Goal: Communication & Community: Ask a question

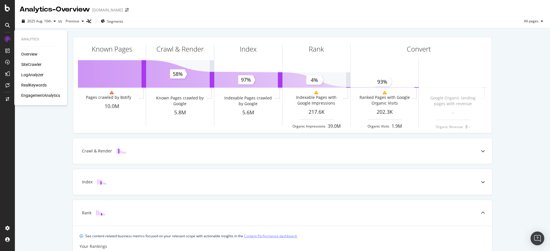
scroll to position [195, 0]
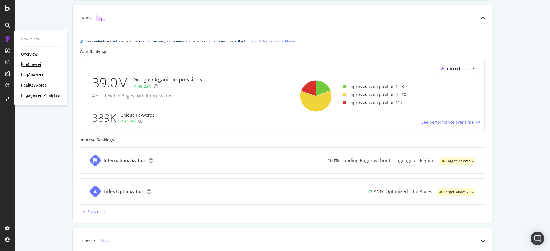
click at [35, 66] on div "SiteCrawler" at bounding box center [31, 65] width 20 height 6
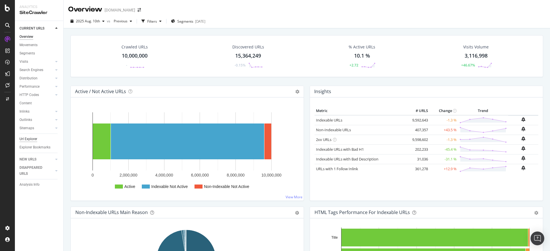
click at [27, 137] on div "Url Explorer" at bounding box center [28, 139] width 18 height 6
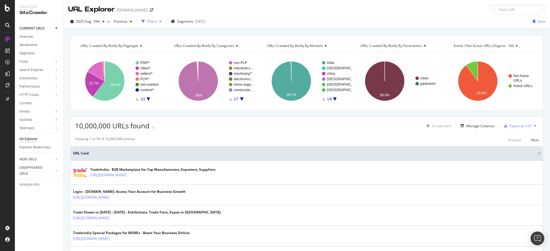
click at [148, 23] on div "Filters" at bounding box center [152, 21] width 10 height 5
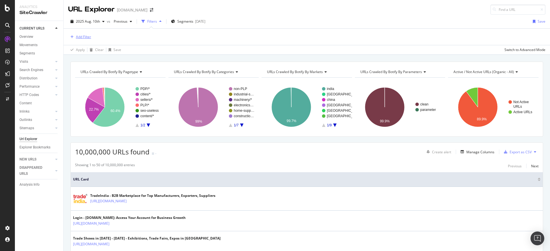
click at [78, 35] on div "Add Filter" at bounding box center [83, 36] width 15 height 5
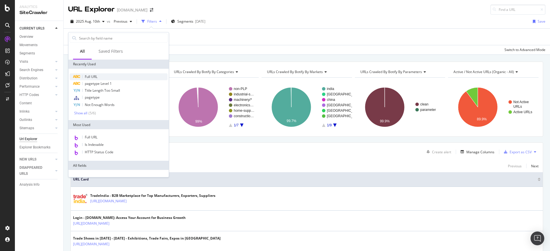
click at [103, 74] on div "Full URL" at bounding box center [119, 76] width 98 height 7
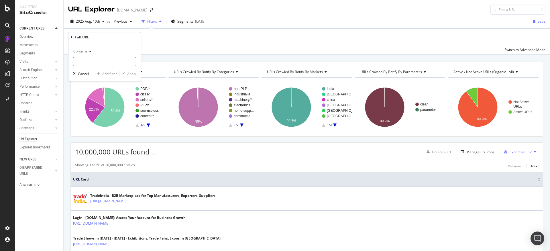
click at [112, 62] on input "text" at bounding box center [104, 61] width 62 height 9
type input "/manufacturers/"
click at [130, 72] on div "Apply" at bounding box center [131, 73] width 9 height 5
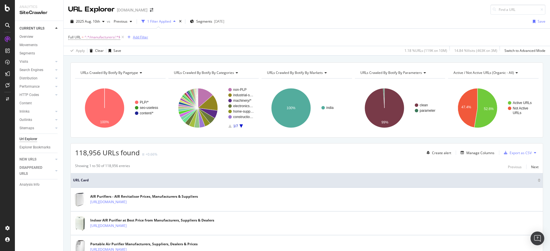
click at [138, 36] on div "Add Filter" at bounding box center [140, 37] width 15 height 5
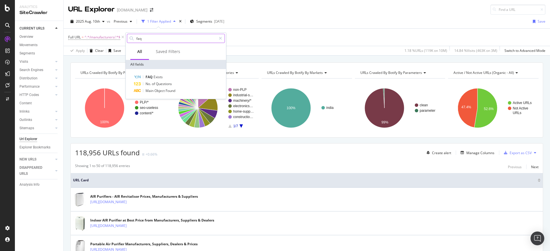
click at [155, 40] on input "faq" at bounding box center [176, 38] width 80 height 9
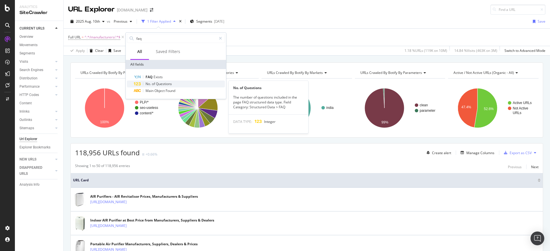
type input "faq"
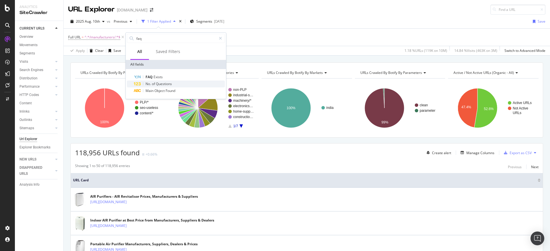
click at [159, 83] on span "Questions" at bounding box center [164, 83] width 16 height 5
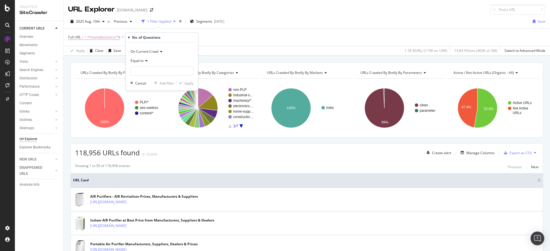
click at [147, 62] on icon at bounding box center [145, 60] width 4 height 3
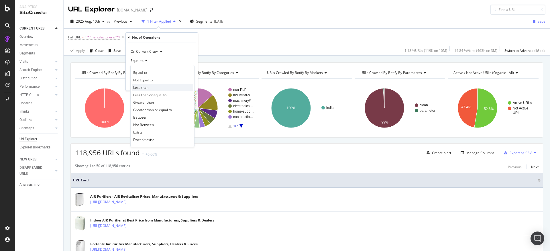
click at [151, 85] on div "Less than" at bounding box center [162, 87] width 61 height 7
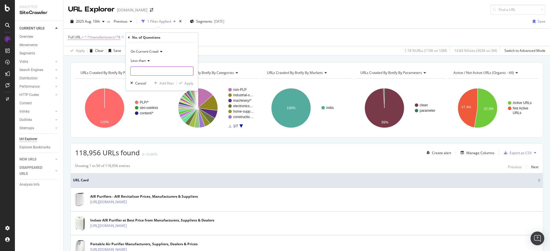
click at [147, 75] on input "number" at bounding box center [161, 70] width 63 height 9
type input "5"
click at [187, 84] on div "Apply" at bounding box center [188, 83] width 9 height 5
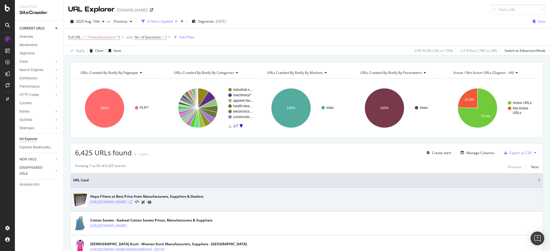
click at [132, 201] on icon at bounding box center [130, 201] width 3 height 3
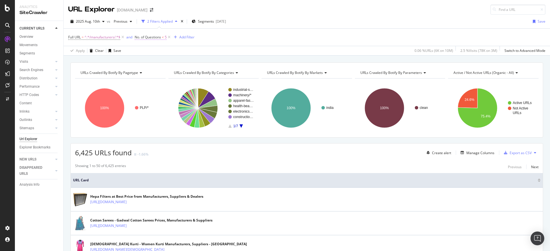
click at [151, 37] on span "No. of Questions" at bounding box center [148, 37] width 26 height 5
click at [158, 60] on icon at bounding box center [157, 59] width 4 height 3
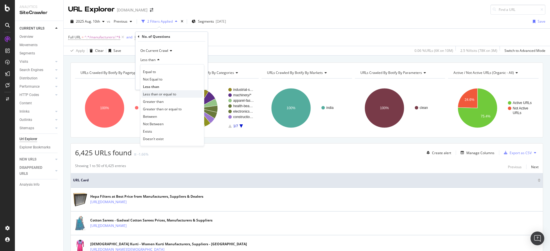
click at [172, 93] on span "Less than or equal to" at bounding box center [159, 94] width 33 height 5
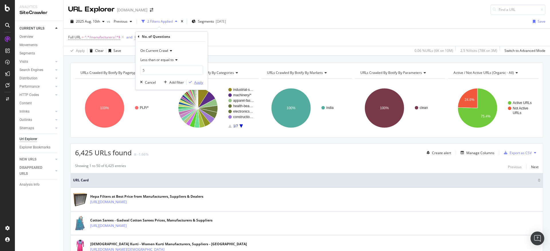
click at [198, 81] on div "Apply" at bounding box center [198, 82] width 9 height 5
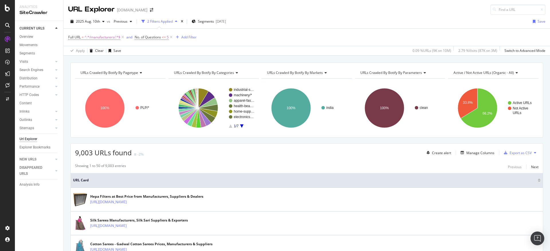
click at [531, 154] on button at bounding box center [534, 152] width 7 height 9
click at [534, 152] on icon at bounding box center [535, 152] width 2 height 3
click at [523, 153] on div "Export as CSV" at bounding box center [520, 152] width 22 height 5
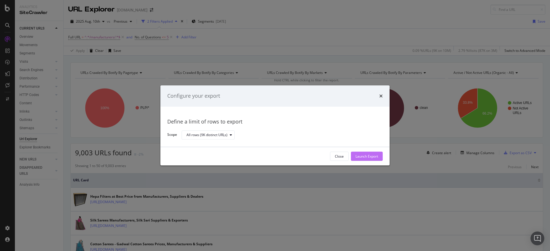
click at [363, 157] on div "Launch Export" at bounding box center [366, 156] width 23 height 5
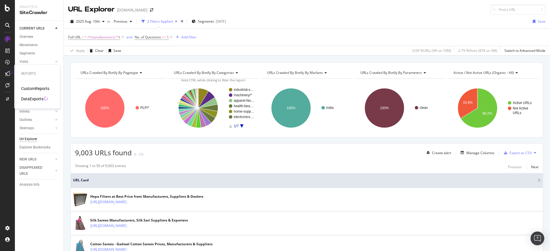
click at [32, 100] on div "DataExports" at bounding box center [32, 99] width 22 height 6
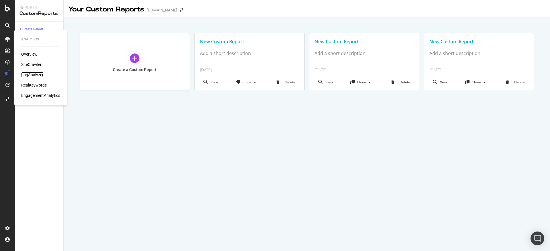
click at [35, 75] on div "LogAnalyzer" at bounding box center [32, 75] width 22 height 6
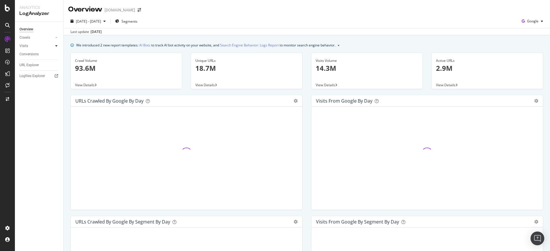
click at [56, 46] on icon at bounding box center [56, 45] width 2 height 3
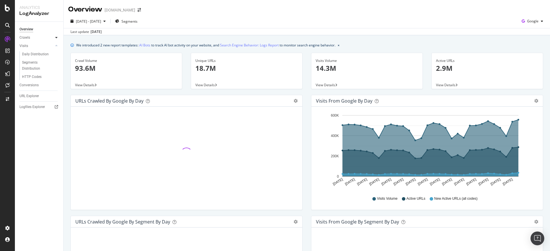
click at [57, 36] on icon at bounding box center [56, 37] width 2 height 3
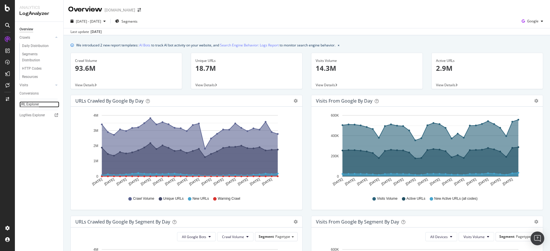
click at [29, 103] on div "URL Explorer" at bounding box center [28, 104] width 19 height 6
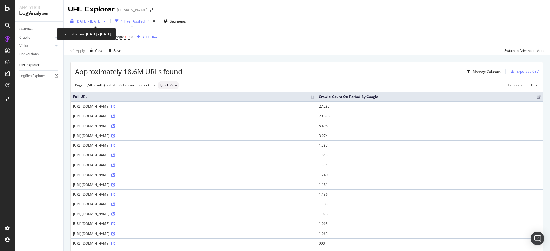
click at [106, 20] on icon "button" at bounding box center [104, 20] width 2 height 3
click at [254, 37] on div "Crawls: Count On Period By Google > 0 Add Filter" at bounding box center [306, 36] width 477 height 17
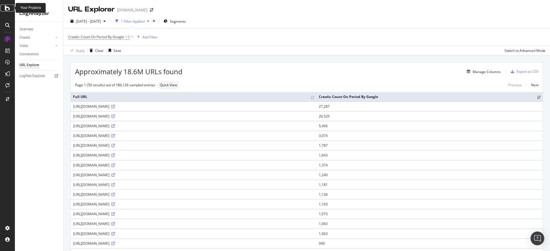
click at [5, 9] on icon at bounding box center [7, 8] width 5 height 7
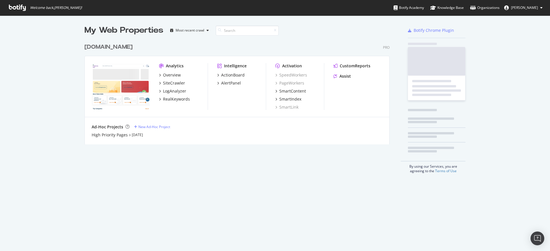
scroll to position [246, 541]
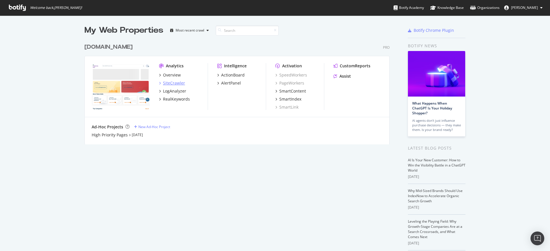
click at [159, 83] on icon "grid" at bounding box center [160, 83] width 2 height 3
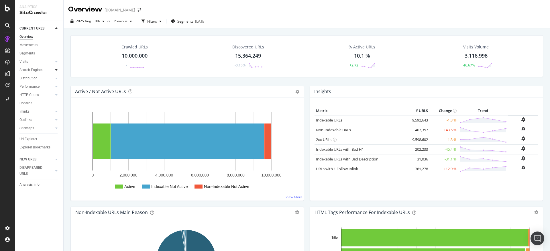
click at [58, 70] on div at bounding box center [57, 70] width 6 height 6
click at [57, 121] on icon at bounding box center [56, 119] width 2 height 3
click at [55, 135] on icon at bounding box center [56, 136] width 2 height 3
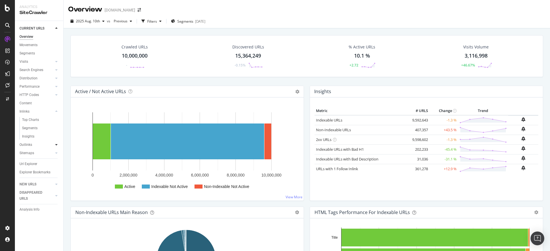
click at [58, 145] on div at bounding box center [57, 145] width 6 height 6
click at [58, 153] on div at bounding box center [57, 153] width 6 height 6
click at [55, 177] on icon at bounding box center [56, 175] width 2 height 3
click at [57, 161] on icon at bounding box center [56, 162] width 2 height 3
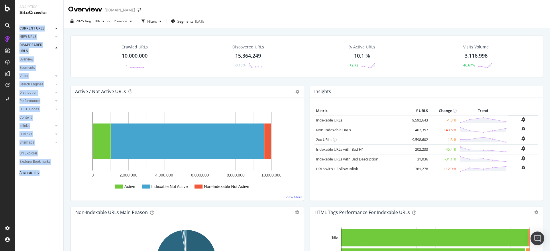
drag, startPoint x: 19, startPoint y: 23, endPoint x: 43, endPoint y: 175, distance: 153.9
click at [43, 175] on div "CURRENT URLS Overview Movements Segments Visits Analysis Orphan URLs Search Eng…" at bounding box center [39, 136] width 48 height 230
copy div "CURRENT URLS Overview Movements Segments Visits Analysis Orphan URLs Search Eng…"
click at [30, 152] on div "Url Explorer" at bounding box center [28, 153] width 18 height 6
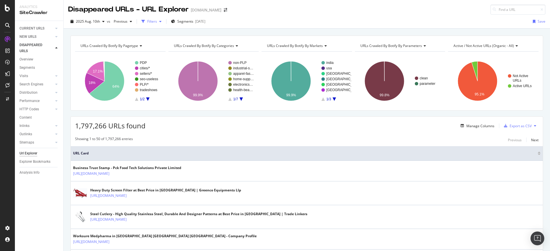
click at [154, 21] on div "Filters" at bounding box center [152, 21] width 10 height 5
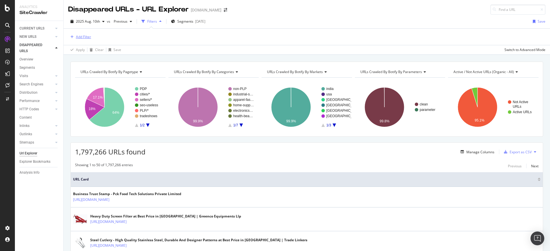
click at [80, 37] on div "Add Filter" at bounding box center [83, 36] width 15 height 5
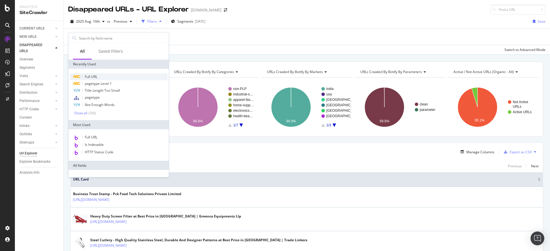
click at [102, 77] on div "Full URL" at bounding box center [119, 76] width 98 height 7
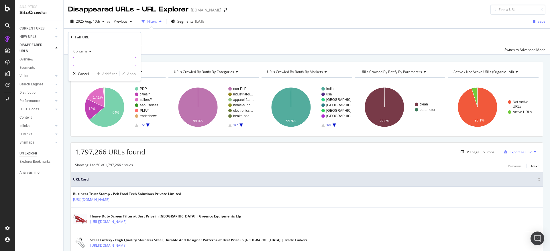
click at [111, 61] on input "text" at bounding box center [104, 61] width 62 height 9
type input "/manufacturers/"
click at [127, 74] on div "Apply" at bounding box center [131, 73] width 9 height 5
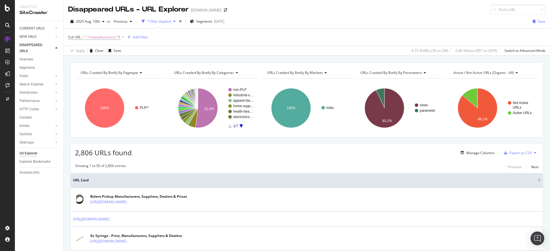
click at [27, 155] on div "Url Explorer" at bounding box center [28, 153] width 18 height 6
click at [34, 163] on div "Explorer Bookmarks" at bounding box center [34, 162] width 31 height 6
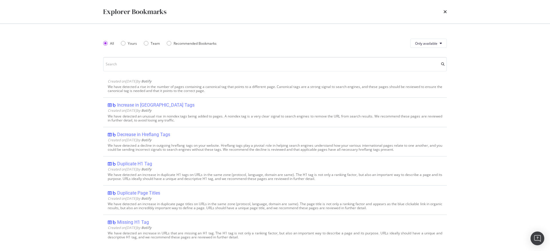
scroll to position [409, 0]
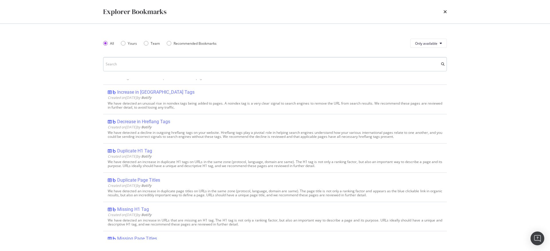
click at [187, 68] on input "modal" at bounding box center [274, 64] width 343 height 14
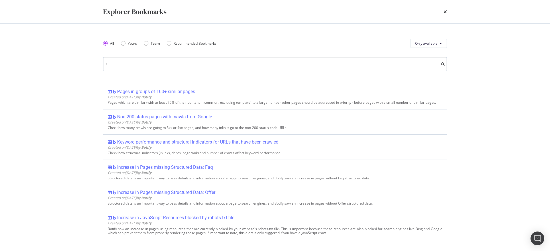
scroll to position [0, 0]
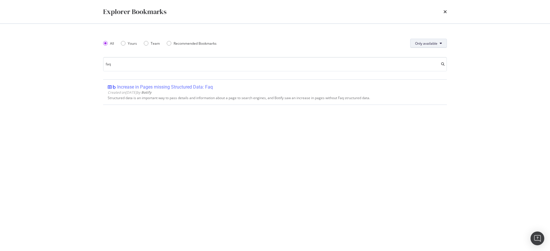
type input "faq"
click at [432, 45] on span "Only available" at bounding box center [426, 43] width 22 height 5
click at [418, 52] on span "All" at bounding box center [426, 54] width 23 height 5
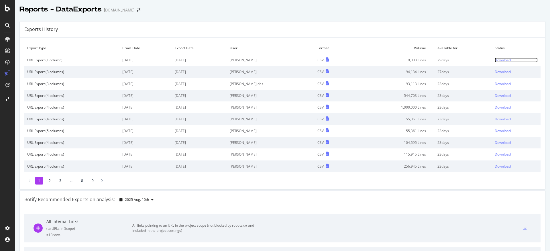
click at [495, 59] on div "Download" at bounding box center [502, 60] width 16 height 5
click at [9, 9] on icon at bounding box center [7, 8] width 5 height 7
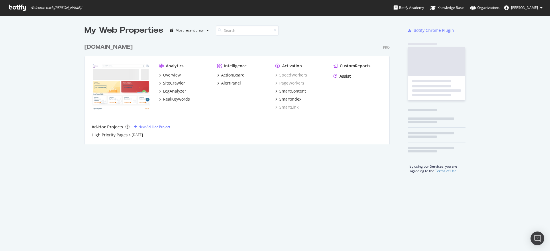
scroll to position [246, 541]
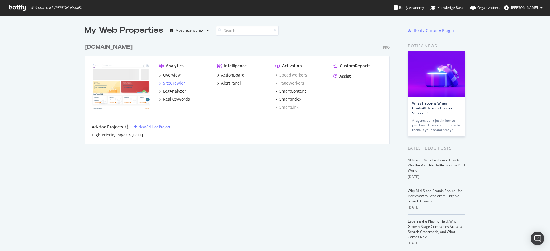
click at [159, 82] on icon "grid" at bounding box center [160, 83] width 2 height 3
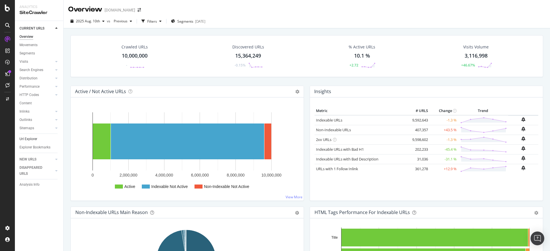
click at [38, 137] on link "Url Explorer" at bounding box center [39, 139] width 40 height 6
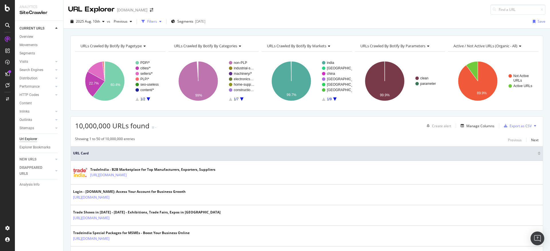
click at [157, 21] on div "button" at bounding box center [160, 21] width 7 height 3
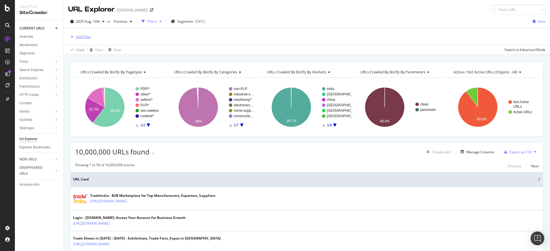
click at [79, 35] on div "Add Filter" at bounding box center [83, 36] width 15 height 5
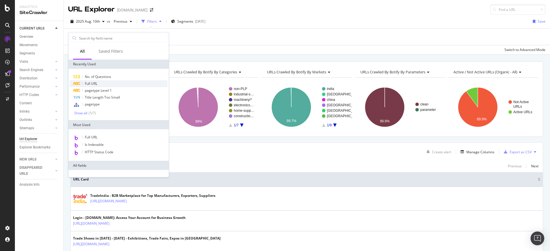
click at [100, 83] on div "Full URL" at bounding box center [119, 83] width 98 height 7
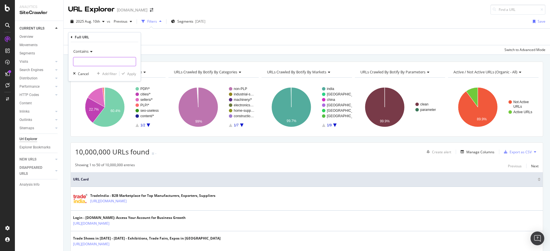
click at [108, 66] on input "text" at bounding box center [104, 61] width 62 height 9
type input "/products/"
click at [128, 74] on div "Apply" at bounding box center [131, 73] width 9 height 5
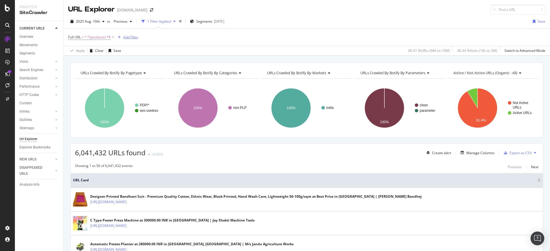
click at [134, 37] on div "Add Filter" at bounding box center [130, 37] width 15 height 5
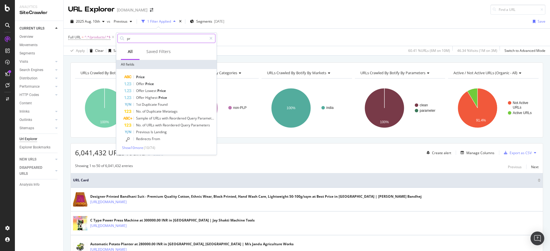
type input "p"
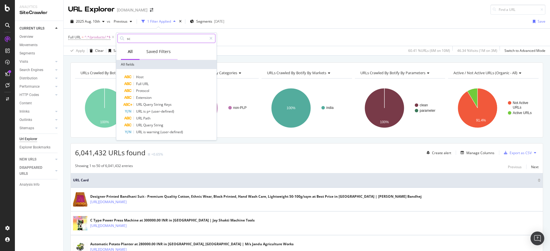
type input "s"
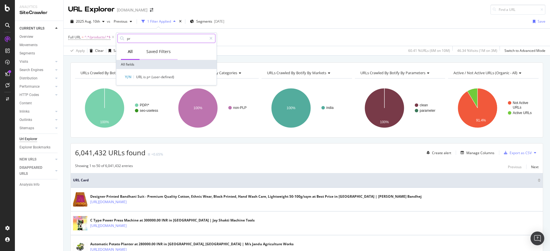
type input "p"
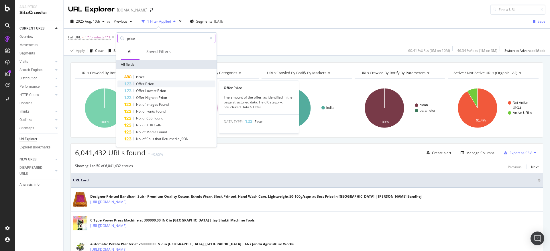
type input "price"
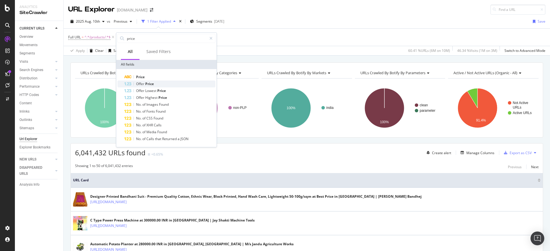
click at [153, 84] on span "Price" at bounding box center [149, 83] width 9 height 5
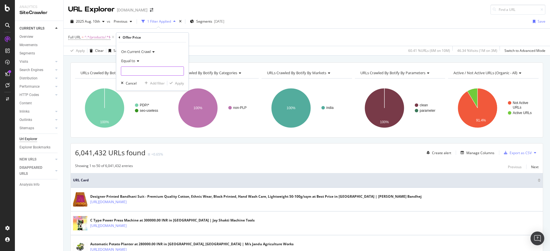
click at [143, 70] on input "number" at bounding box center [152, 70] width 63 height 9
type input "0"
click at [176, 86] on button "Apply" at bounding box center [175, 83] width 17 height 6
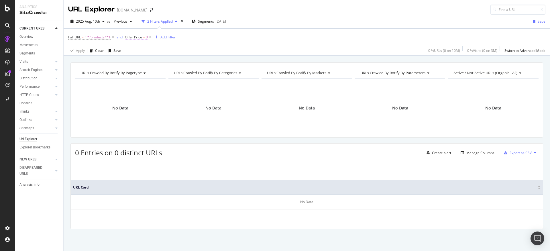
click at [137, 37] on span "Offer Price" at bounding box center [133, 37] width 17 height 5
click at [147, 60] on icon at bounding box center [147, 59] width 4 height 3
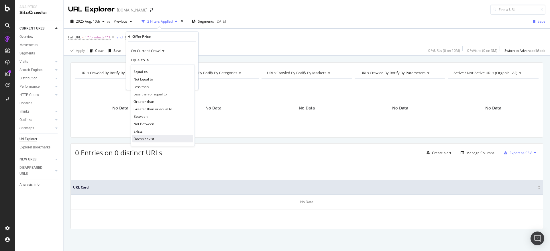
click at [153, 139] on span "Doesn't exist" at bounding box center [143, 138] width 21 height 5
click at [187, 72] on div "Apply" at bounding box center [189, 72] width 9 height 5
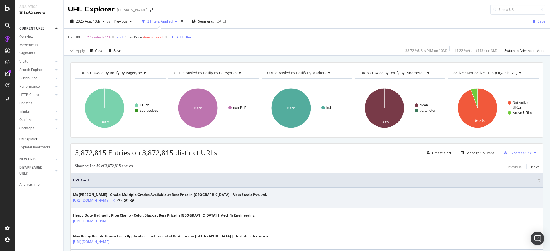
click at [115, 200] on icon at bounding box center [113, 200] width 3 height 3
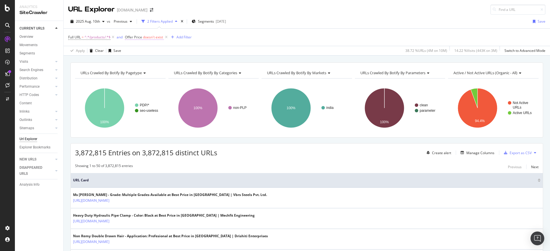
click at [137, 38] on span "Offer Price" at bounding box center [133, 37] width 17 height 5
click at [130, 37] on icon at bounding box center [129, 36] width 2 height 3
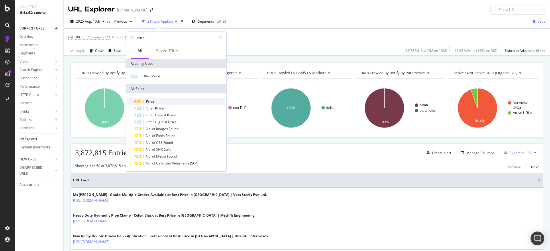
click at [152, 102] on span "Price" at bounding box center [150, 101] width 9 height 5
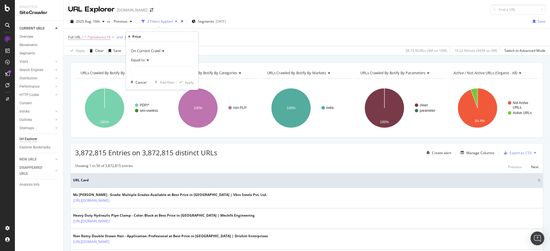
click at [146, 60] on icon at bounding box center [147, 59] width 4 height 3
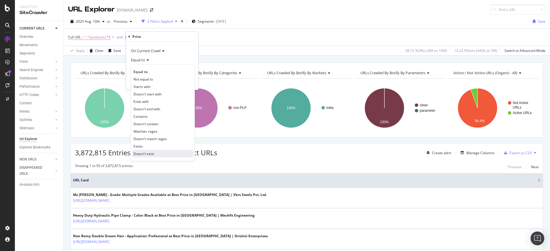
click at [148, 151] on span "Doesn't exist" at bounding box center [143, 153] width 21 height 5
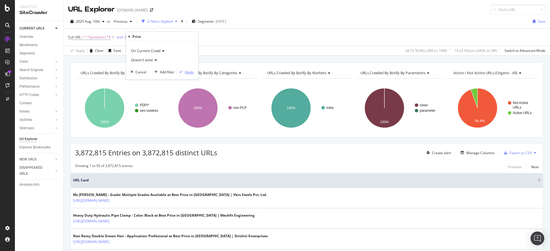
click at [187, 70] on div "Apply" at bounding box center [189, 72] width 9 height 5
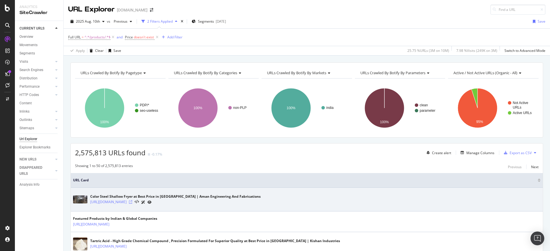
click at [132, 202] on icon at bounding box center [130, 201] width 3 height 3
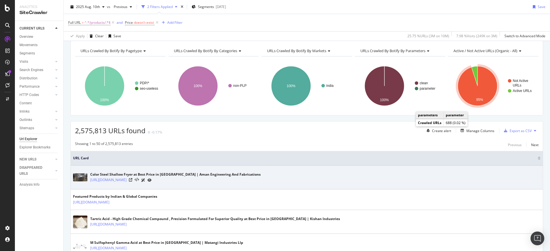
scroll to position [233, 0]
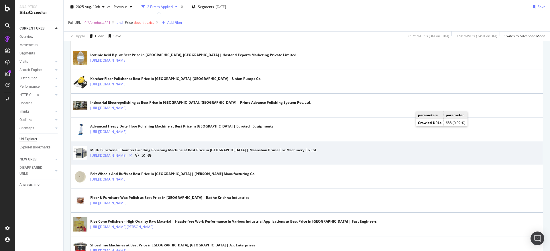
click at [132, 155] on icon at bounding box center [130, 155] width 3 height 3
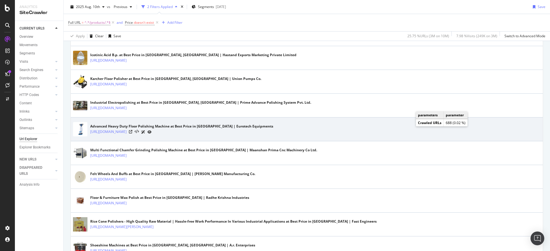
scroll to position [0, 0]
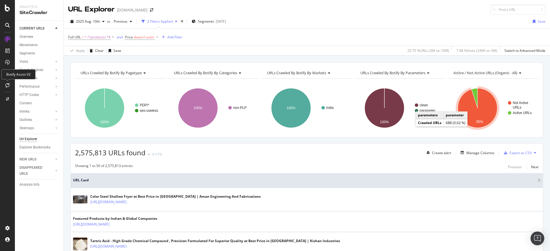
click at [6, 84] on icon at bounding box center [7, 85] width 4 height 5
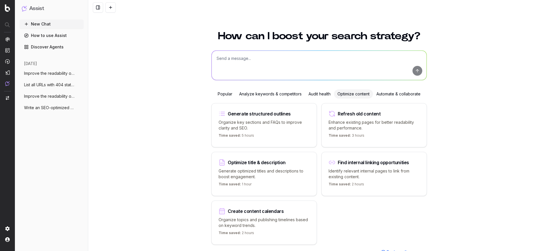
scroll to position [20, 0]
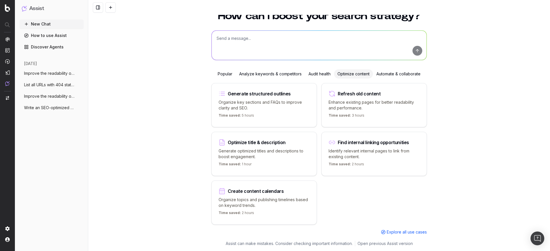
click at [263, 42] on textarea at bounding box center [319, 45] width 215 height 29
type textarea "Can you generate FAQs for below Manufacturers pages -"
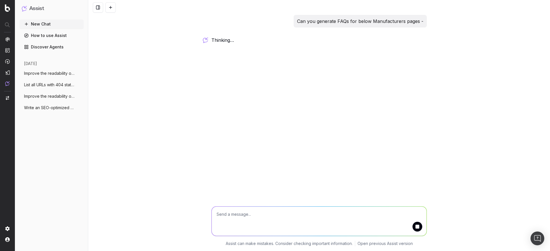
click at [273, 220] on textarea at bounding box center [319, 220] width 215 height 29
paste textarea "https://www.tradeindia.com/manufacturers/hepa-filters.html https://www.tradeind…"
type textarea "https://www.tradeindia.com/manufacturers/hepa-filters.html https://www.tradeind…"
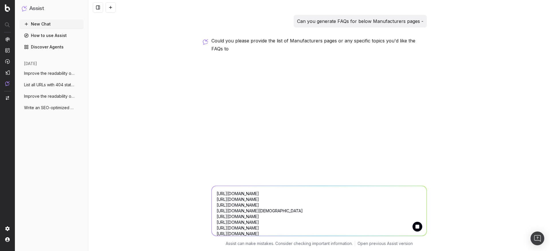
scroll to position [12, 0]
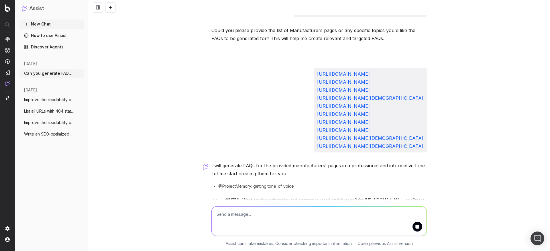
scroll to position [15, 0]
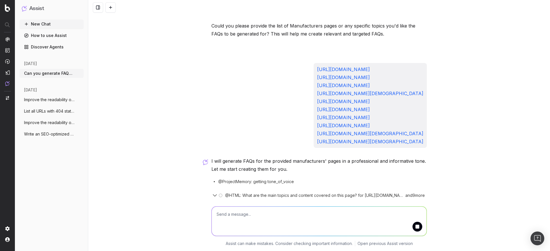
click at [211, 195] on icon "button" at bounding box center [214, 195] width 7 height 7
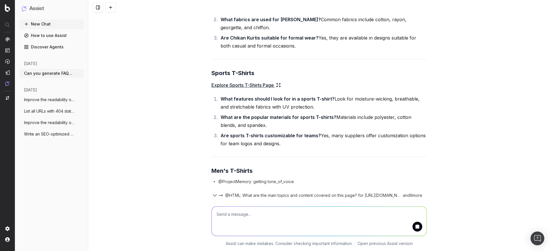
scroll to position [769, 0]
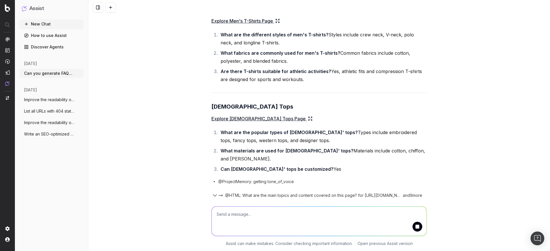
click at [254, 223] on textarea at bounding box center [319, 220] width 215 height 29
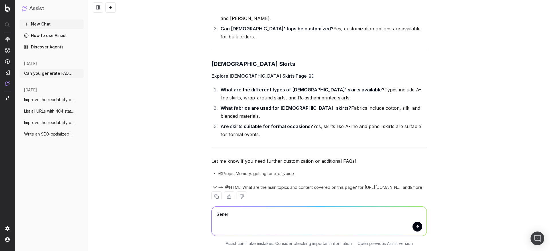
scroll to position [1069, 0]
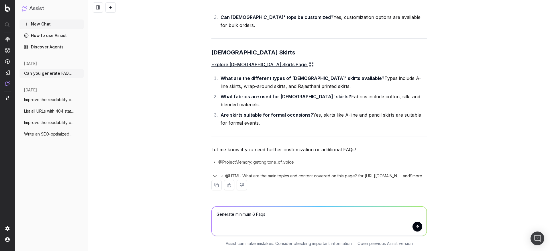
click at [0, 0] on span "minimum" at bounding box center [0, 0] width 0 height 0
click at [281, 215] on textarea "Generate a minimum of 6 Faqs" at bounding box center [319, 220] width 215 height 29
type textarea "Generate a minimum of 6 Faqs for each page"
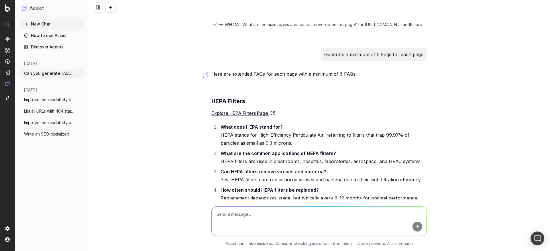
scroll to position [1211, 0]
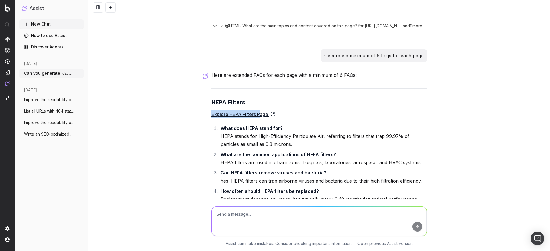
drag, startPoint x: 207, startPoint y: 122, endPoint x: 258, endPoint y: 126, distance: 50.8
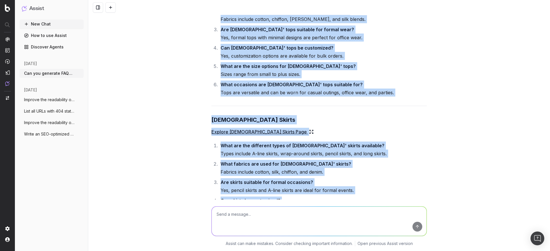
scroll to position [2756, 0]
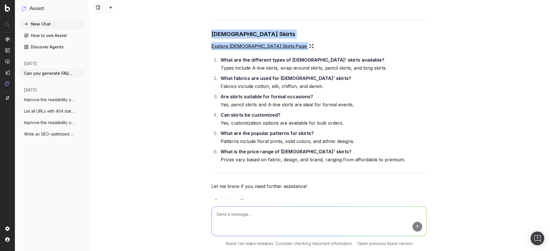
drag, startPoint x: 209, startPoint y: 109, endPoint x: 315, endPoint y: 152, distance: 114.3
copy div "HEPA Filters Explore HEPA Filters Page What does HEPA stand for? HEPA stands fo…"
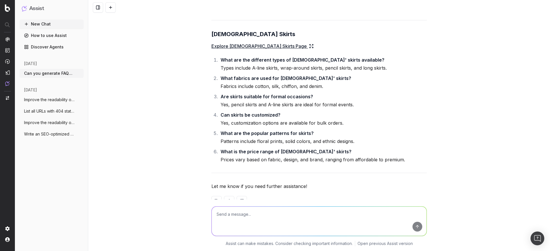
click at [238, 214] on textarea at bounding box center [319, 220] width 215 height 29
paste textarea "Generate FAQs for these M-Cat pages with fewer than 5 FAQs."
click at [260, 215] on textarea "Generate FAQs for these M-Cat pages with fewer than 5 FAQs." at bounding box center [319, 220] width 215 height 29
click at [319, 214] on textarea "Generate FAQs for those M-Cat pages with fewer than 5 FAQs." at bounding box center [319, 220] width 215 height 29
click at [295, 214] on textarea "Generate FAQs for those M-Cat pages with fewer than or equal to 5 FAQs." at bounding box center [319, 220] width 215 height 29
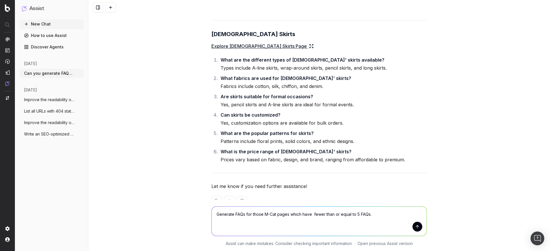
type textarea "Generate FAQs for those M-Cat pages which have fewer than or equal to 5 FAQs."
click at [368, 213] on textarea "Generate FAQs for those M-Cat pages which have fewer than or equal to 5 FAQs." at bounding box center [319, 220] width 215 height 29
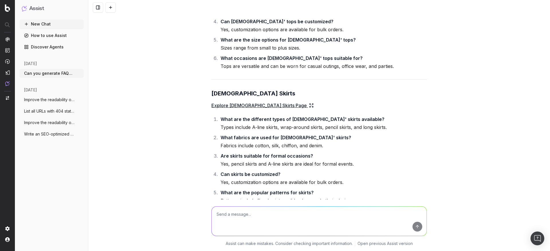
scroll to position [3994, 0]
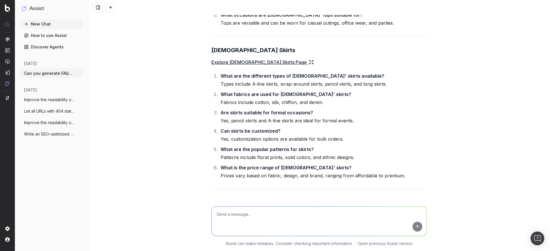
click at [261, 219] on textarea at bounding box center [319, 220] width 215 height 29
click at [233, 218] on textarea at bounding box center [319, 220] width 215 height 29
paste textarea "https://www.tradeindia.com/manufacturers/hepa-filters.html https://www.tradeind…"
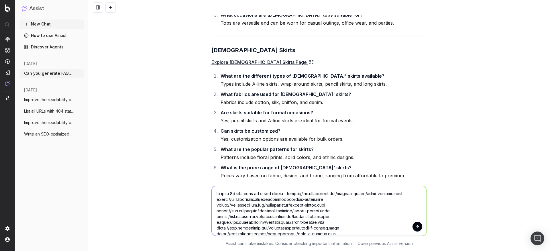
scroll to position [51495, 0]
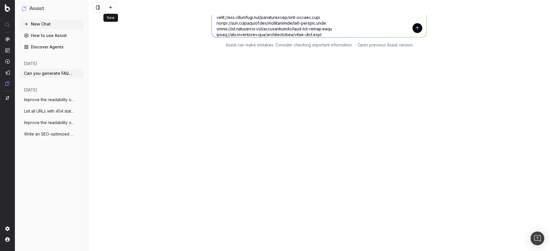
type textarea "we have 9k such type of m cat pages - https://www.tradeindia.com/manufacturers/…"
click at [110, 6] on button at bounding box center [110, 7] width 10 height 10
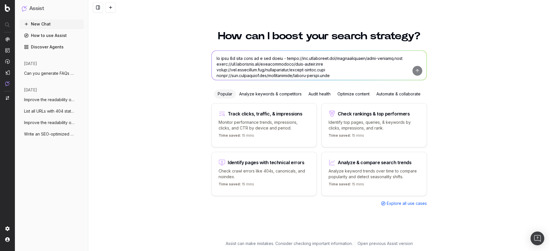
click at [354, 96] on div "Optimize content" at bounding box center [353, 93] width 39 height 9
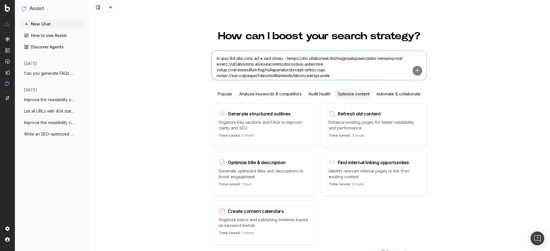
scroll to position [20, 0]
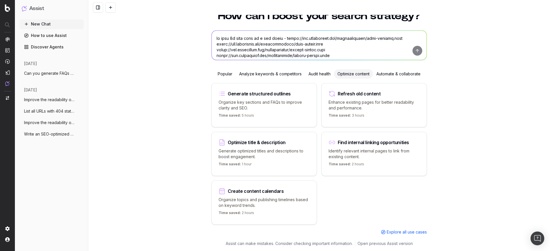
click at [390, 75] on div "Automate & collaborate" at bounding box center [398, 73] width 51 height 9
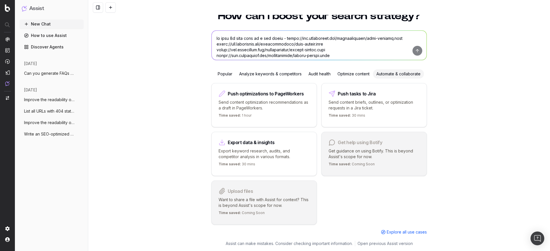
click at [231, 192] on div "Upload files" at bounding box center [240, 191] width 25 height 5
click at [349, 77] on div "Optimize content" at bounding box center [353, 73] width 39 height 9
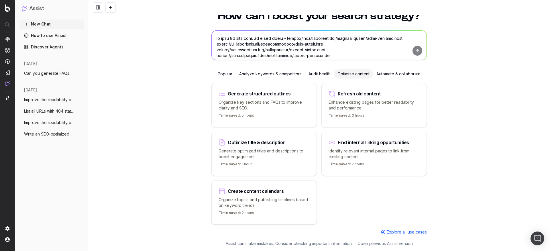
click at [315, 75] on div "Audit health" at bounding box center [319, 73] width 29 height 9
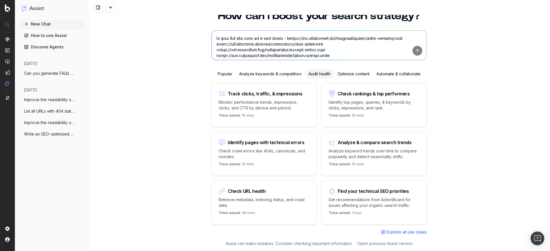
click at [273, 72] on div "Analyze keywords & competitors" at bounding box center [270, 73] width 69 height 9
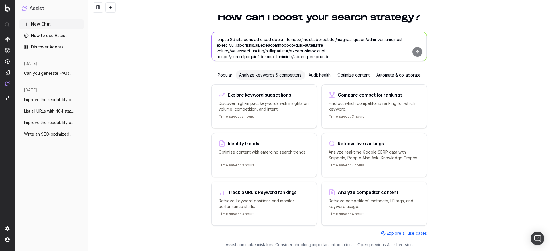
scroll to position [26, 0]
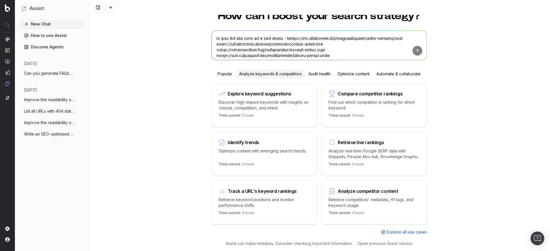
click at [214, 62] on div "How can I boost your search strategy? Popular Analyze keywords & competitors Au…" at bounding box center [319, 122] width 220 height 236
click at [221, 70] on div "Popular" at bounding box center [224, 73] width 21 height 9
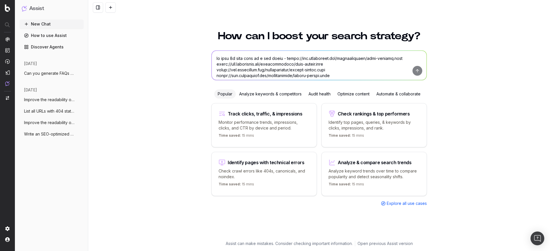
click at [354, 91] on div "Optimize content" at bounding box center [353, 93] width 39 height 9
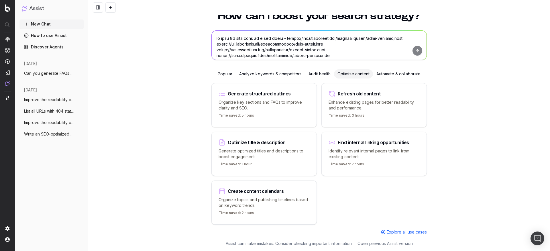
click at [404, 230] on span "Explore all use cases" at bounding box center [406, 232] width 40 height 6
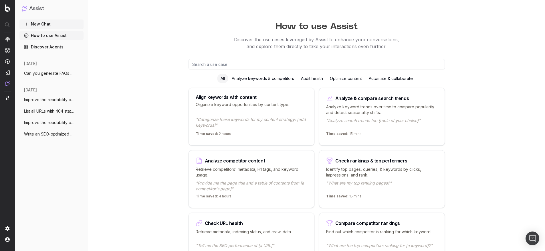
click at [406, 232] on p "Find out which competitor is ranking for which keyword." at bounding box center [382, 234] width 112 height 11
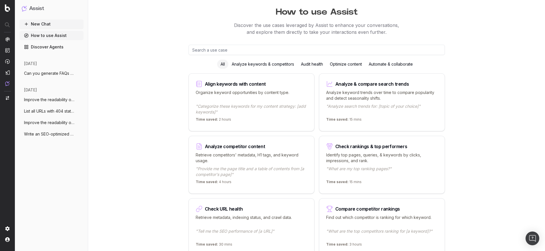
scroll to position [6, 0]
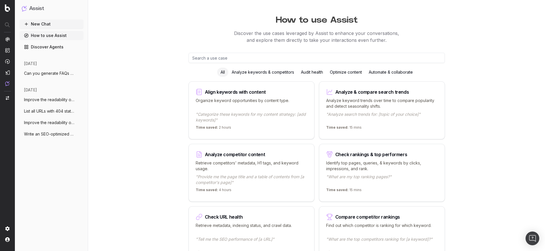
click at [347, 73] on div "Optimize content" at bounding box center [346, 72] width 39 height 9
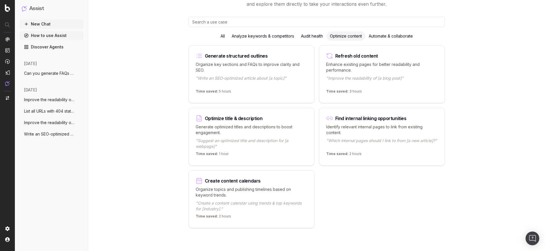
scroll to position [19, 0]
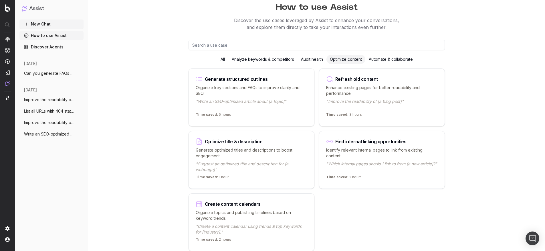
click at [200, 77] on icon at bounding box center [200, 77] width 4 height 0
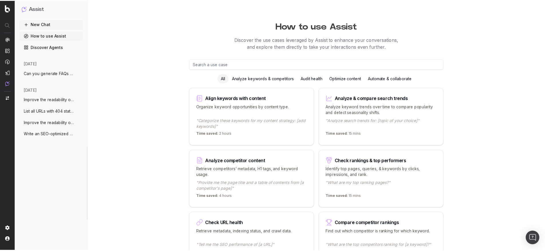
scroll to position [19, 0]
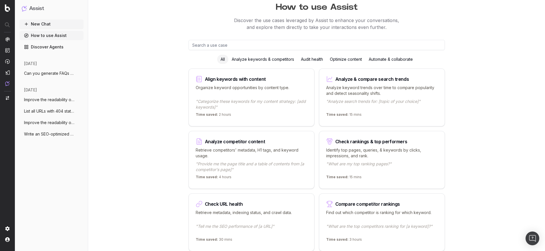
click at [347, 57] on div "Optimize content" at bounding box center [346, 59] width 39 height 9
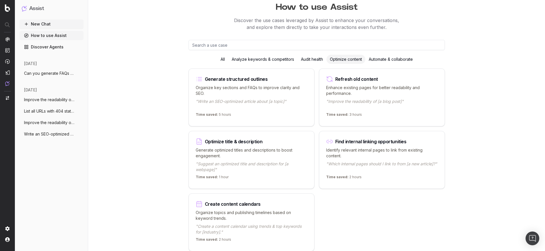
click at [354, 80] on div "Refresh old content" at bounding box center [356, 79] width 43 height 5
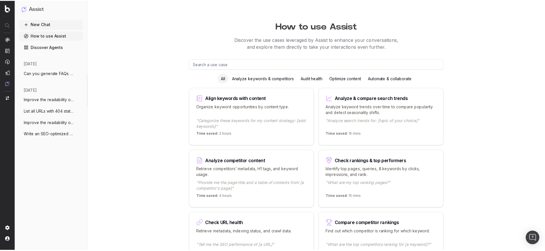
scroll to position [19, 0]
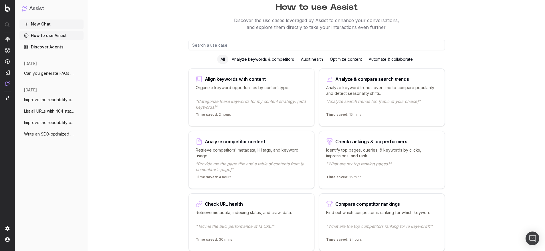
click at [346, 61] on div "Optimize content" at bounding box center [346, 59] width 39 height 9
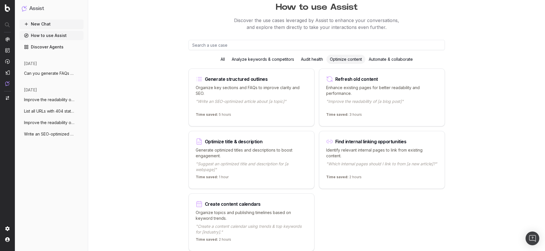
click at [229, 80] on div "Generate structured outlines" at bounding box center [236, 79] width 63 height 5
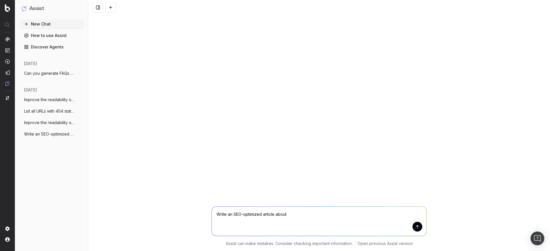
click at [288, 214] on textarea "Write an SEO-optimized article about" at bounding box center [319, 220] width 215 height 29
click at [44, 72] on span "Can you generate FAQs for below Manufact" at bounding box center [49, 73] width 50 height 6
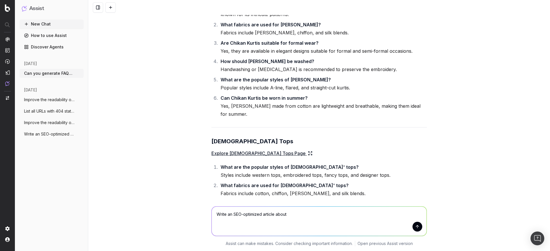
scroll to position [3994, 0]
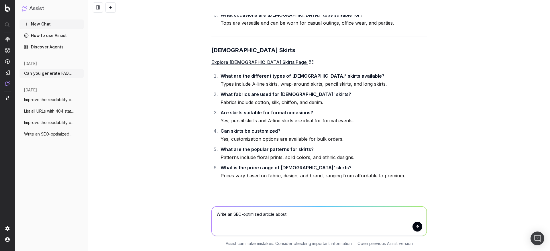
click at [259, 217] on textarea "Write an SEO-optimized article about" at bounding box center [319, 220] width 215 height 29
paste textarea "https://www.tradeindia.com/manufacturers/power-inverter.html https://www.tradei…"
type textarea "https://www.tradeindia.com/manufacturers/power-inverter.html https://www.tradei…"
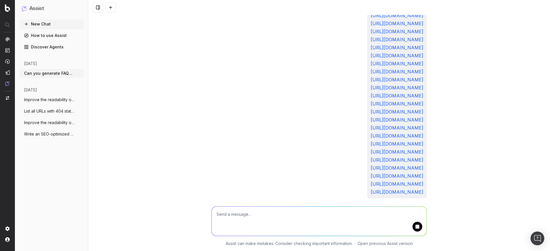
scroll to position [4288, 0]
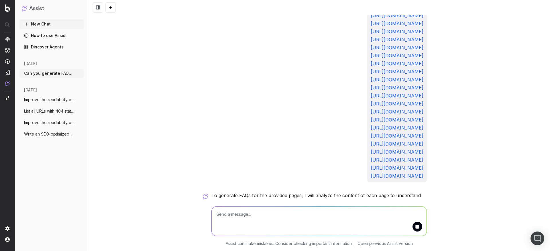
click at [213, 226] on icon "button" at bounding box center [214, 227] width 3 height 2
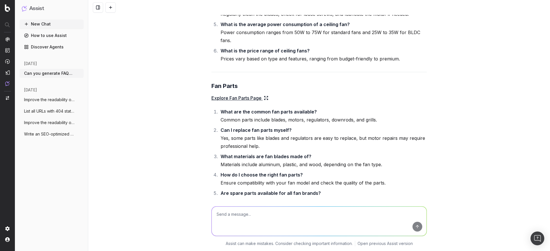
scroll to position [5595, 0]
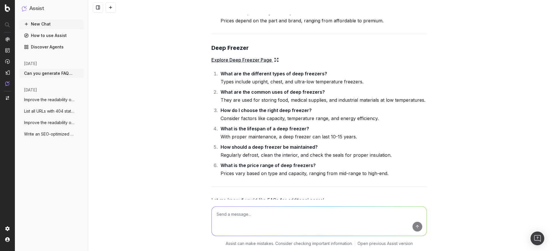
click at [213, 215] on icon "button" at bounding box center [214, 216] width 3 height 2
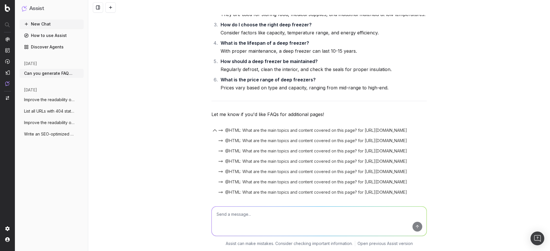
scroll to position [5688, 0]
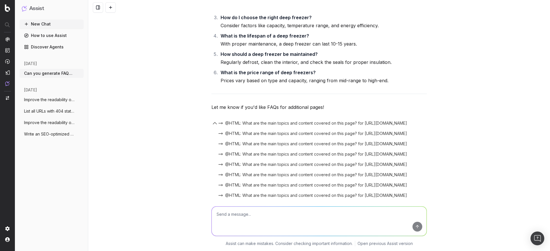
click at [270, 218] on textarea at bounding box center [319, 220] width 215 height 29
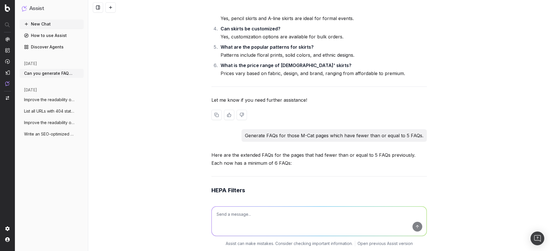
scroll to position [2844, 0]
click at [280, 130] on p "Generate FAQs for those M-Cat pages which have fewer than or equal to 5 FAQs." at bounding box center [334, 134] width 178 height 8
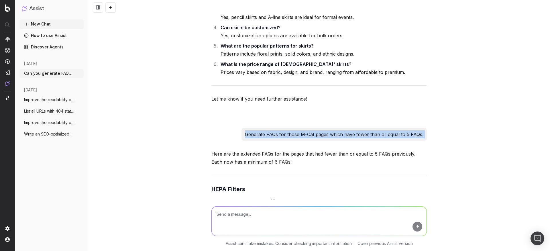
click at [280, 130] on p "Generate FAQs for those M-Cat pages which have fewer than or equal to 5 FAQs." at bounding box center [334, 134] width 178 height 8
copy p "Generate FAQs for those M-Cat pages which have fewer than or equal to 5 FAQs."
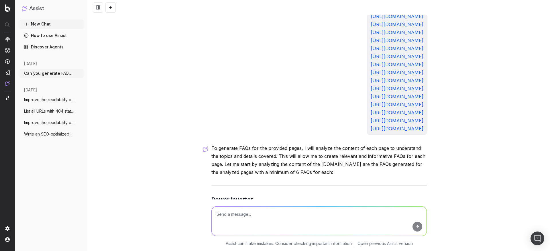
scroll to position [4435, 0]
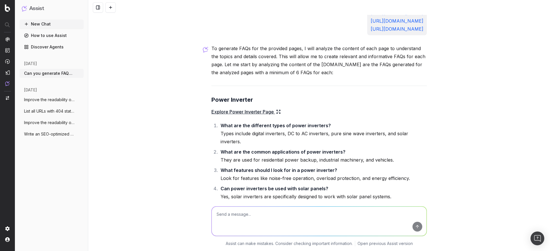
click at [243, 221] on textarea at bounding box center [319, 220] width 215 height 29
paste textarea "Generate FAQs for those M-Cat pages which have fewer than or equal to 5 FAQs."
click at [260, 213] on textarea "Generate FAQs for those M-Cat pages which have fewer than or equal to 5 FAQs." at bounding box center [319, 220] width 215 height 29
drag, startPoint x: 288, startPoint y: 215, endPoint x: 351, endPoint y: 216, distance: 62.7
click at [351, 216] on textarea "Generate FAQs for these M-Cat pages which have fewer than or equal to 5 FAQs." at bounding box center [319, 220] width 215 height 29
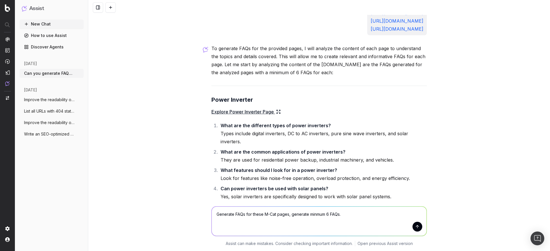
click at [351, 216] on textarea "Generate FAQs for these M-Cat pages, generate minmum 6 FAQs." at bounding box center [319, 220] width 215 height 29
click at [0, 0] on span "a minimum of" at bounding box center [0, 0] width 0 height 0
click at [368, 214] on textarea "Generate FAQs for these M-Cat pages, generate a minimum of 6 FAQs." at bounding box center [319, 220] width 215 height 29
paste textarea "Generate FAQs for those M-Cat pages which have fewer than or equal to 5 FAQs."
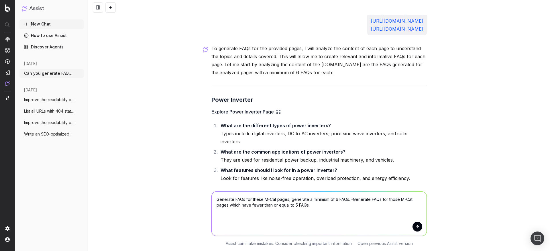
drag, startPoint x: 348, startPoint y: 198, endPoint x: 358, endPoint y: 206, distance: 13.0
click at [358, 206] on html "Assist New Chat How to use Assist Discover Agents today Can you generate FAQs f…" at bounding box center [275, 125] width 550 height 251
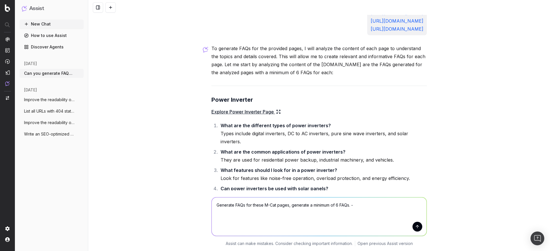
paste textarea "https://www.tradeindia.com/manufacturers/power-inverter.html https://www.tradei…"
type textarea "Generate FAQs for these M-Cat pages, generate a minimum of 6 FAQs. - https://ww…"
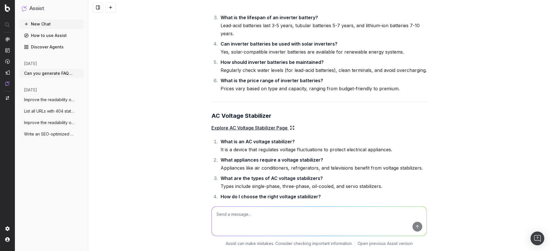
scroll to position [6906, 0]
